Goal: Information Seeking & Learning: Learn about a topic

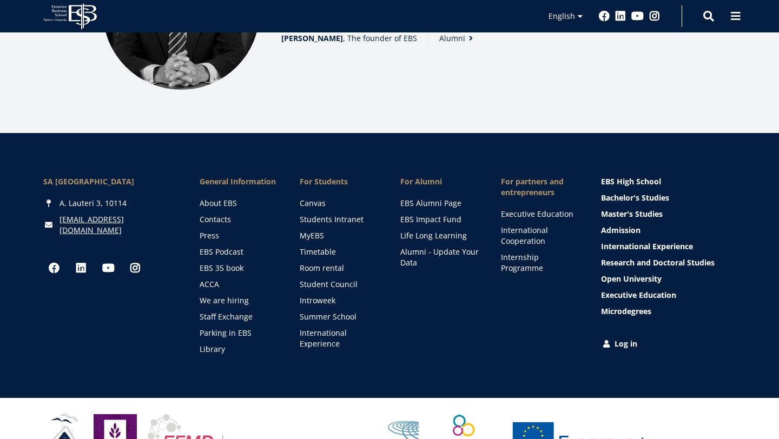
scroll to position [1563, 0]
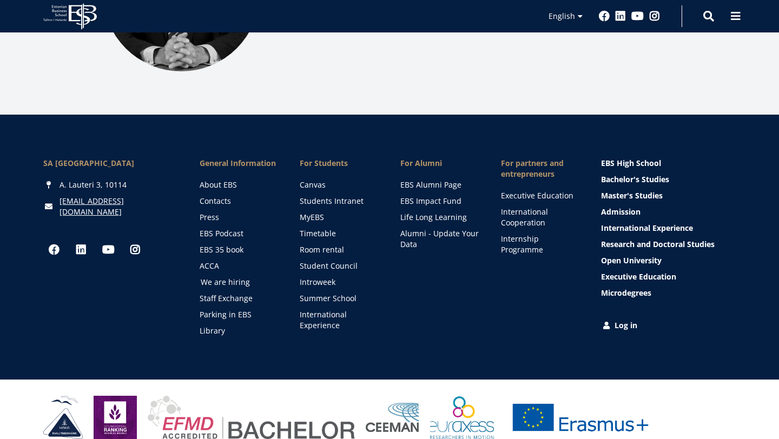
click at [240, 277] on link "We are hiring" at bounding box center [240, 282] width 79 height 11
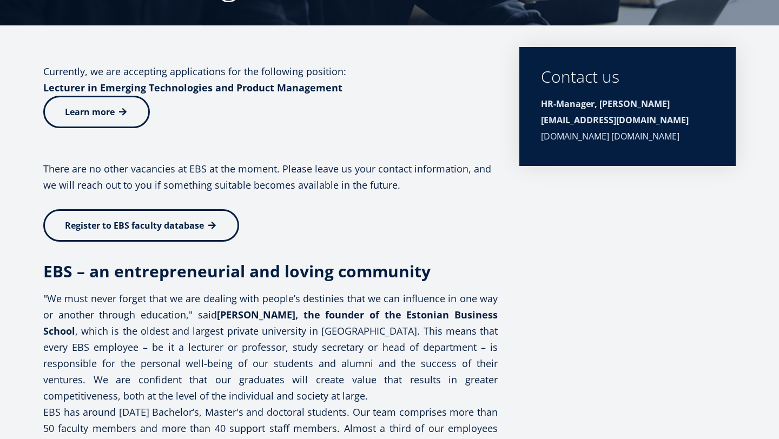
scroll to position [98, 0]
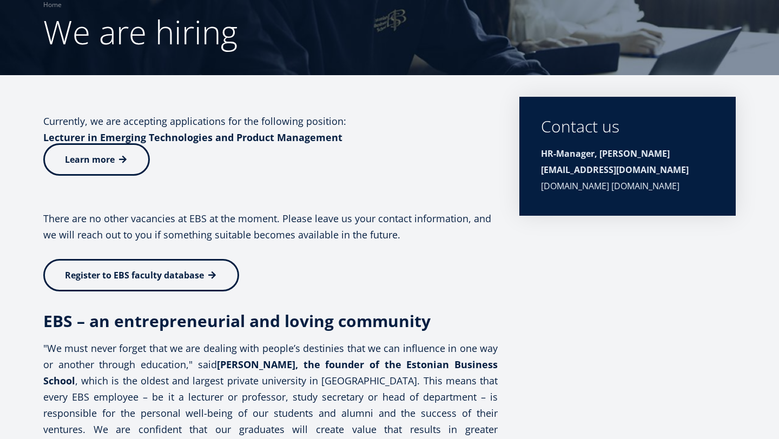
click at [132, 159] on link "Learn more" at bounding box center [96, 159] width 107 height 32
click at [131, 160] on link "Learn more" at bounding box center [96, 159] width 107 height 32
